Goal: Find specific page/section: Find specific page/section

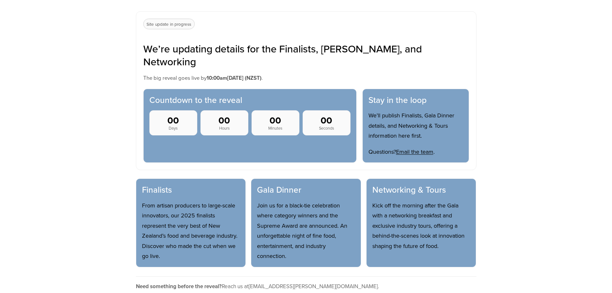
scroll to position [257, 0]
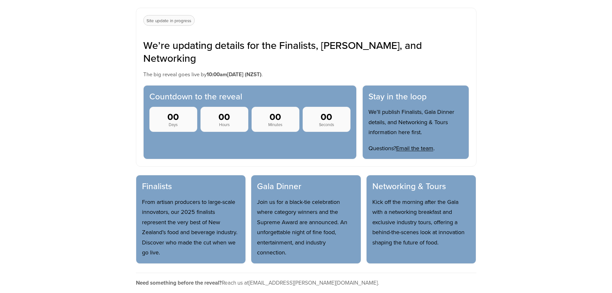
click at [160, 182] on div "Finalists From artisan producers to large-scale innovators, our 2025 finalists …" at bounding box center [191, 219] width 110 height 89
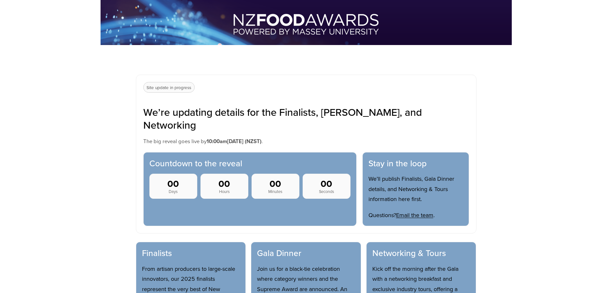
scroll to position [193, 0]
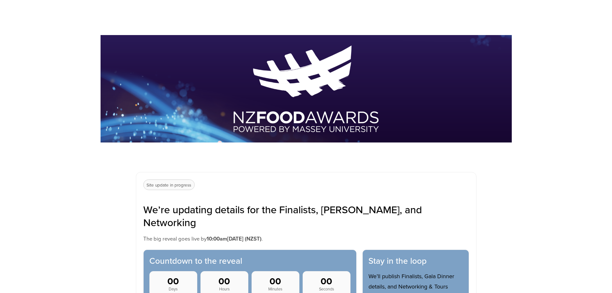
scroll to position [96, 0]
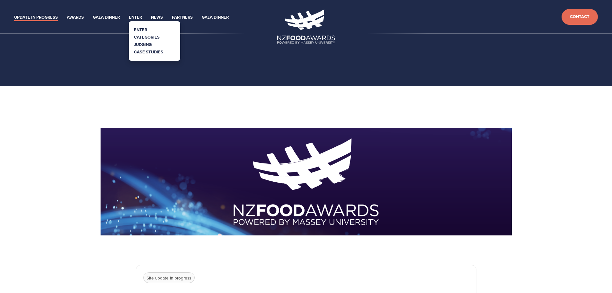
click at [144, 35] on link "Categories" at bounding box center [147, 37] width 26 height 6
